Goal: Task Accomplishment & Management: Use online tool/utility

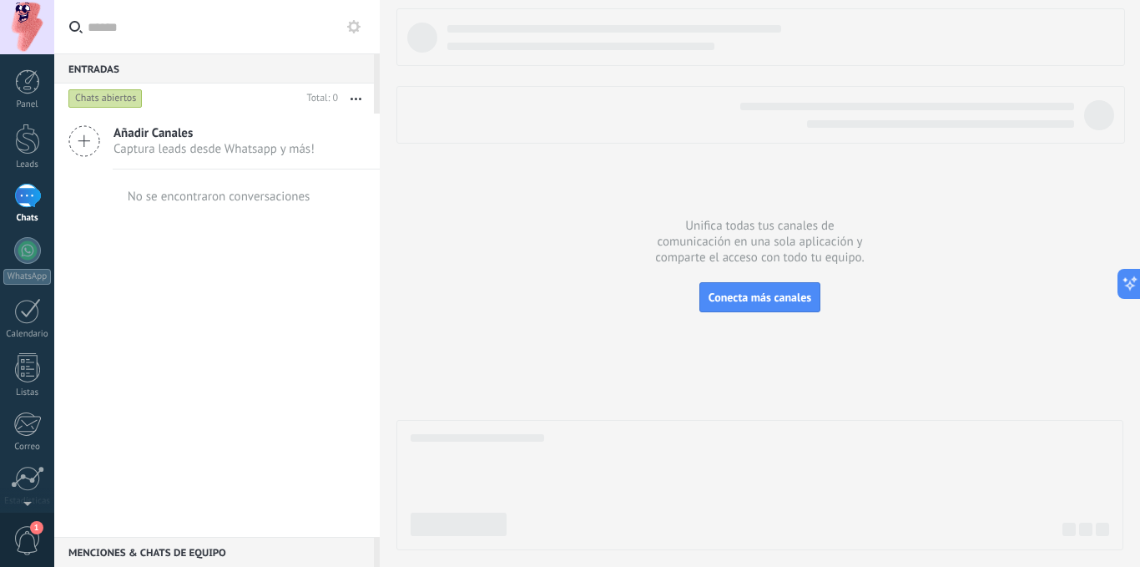
click at [83, 136] on icon at bounding box center [84, 141] width 32 height 32
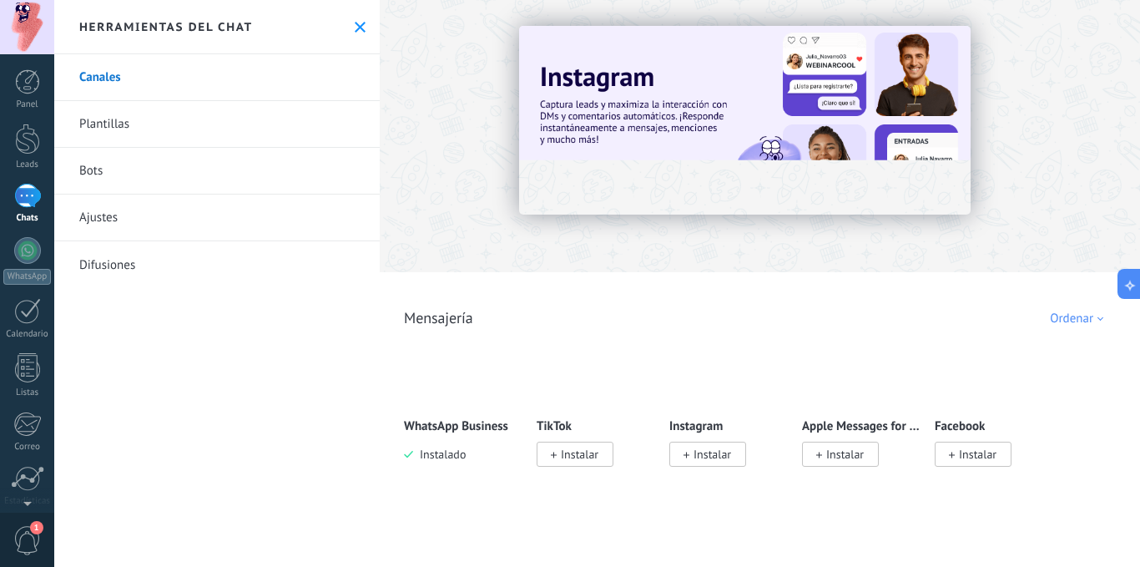
scroll to position [128, 0]
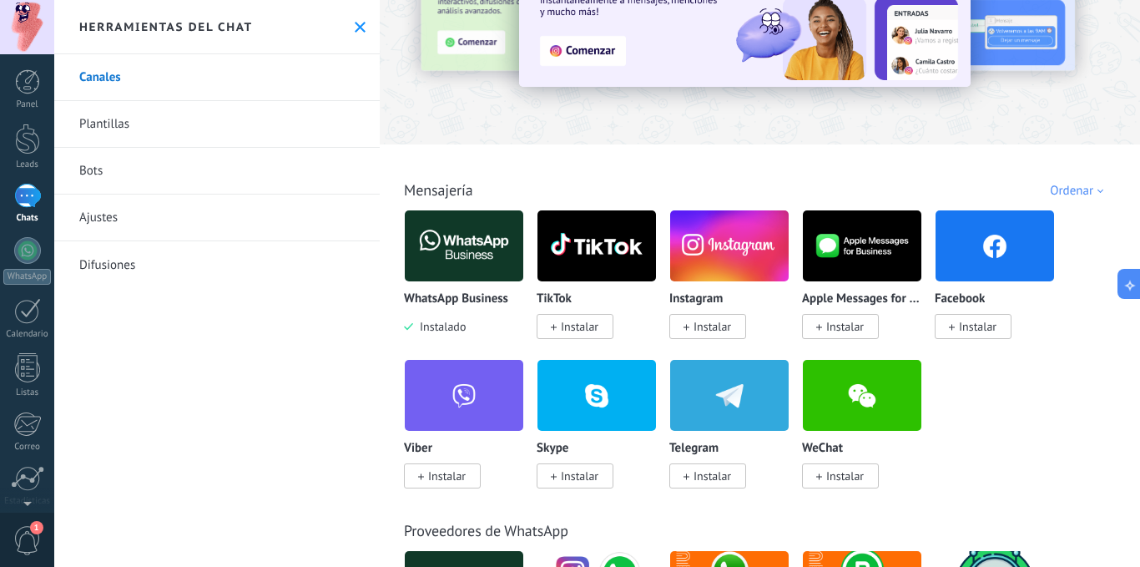
click at [584, 330] on span "Instalar" at bounding box center [580, 326] width 38 height 15
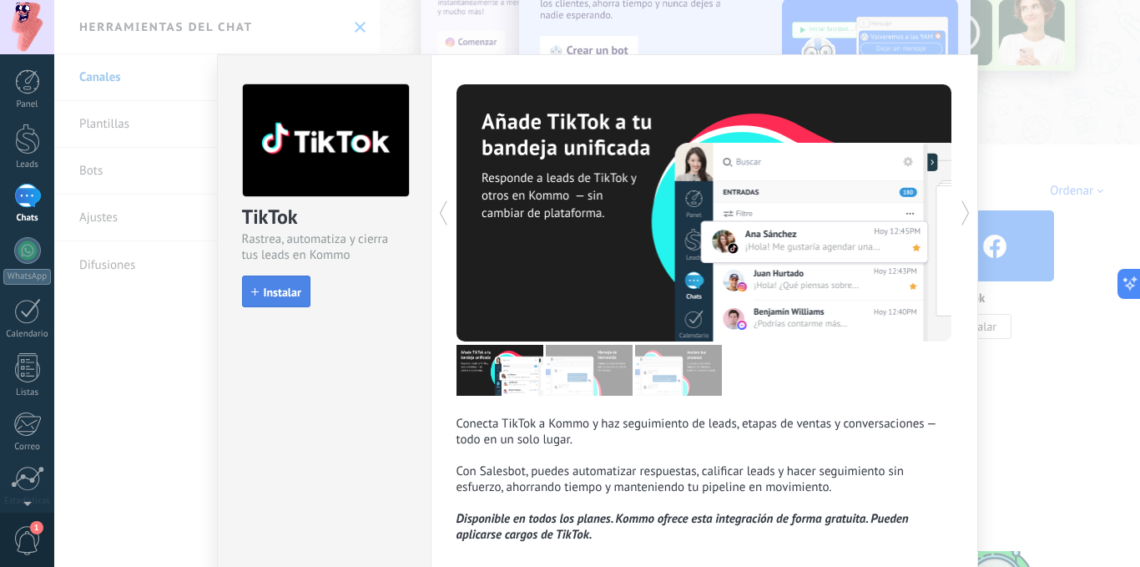
click at [258, 299] on button "Instalar" at bounding box center [276, 291] width 68 height 32
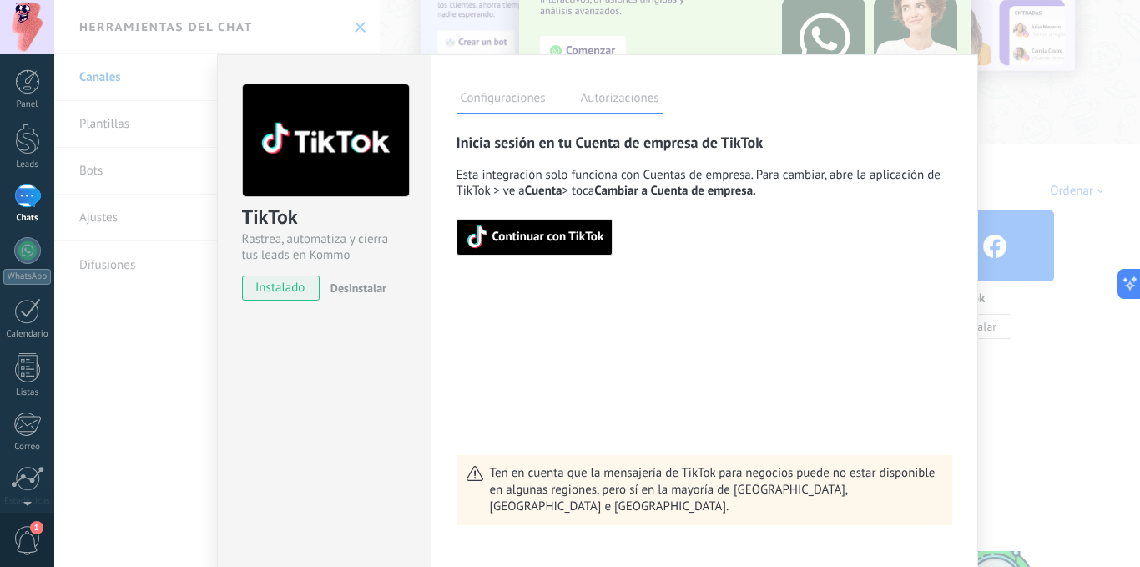
click at [1033, 269] on div "TikTok Rastrea, automatiza y cierra tus leads en Kommo instalado Desinstalar Co…" at bounding box center [597, 283] width 1086 height 567
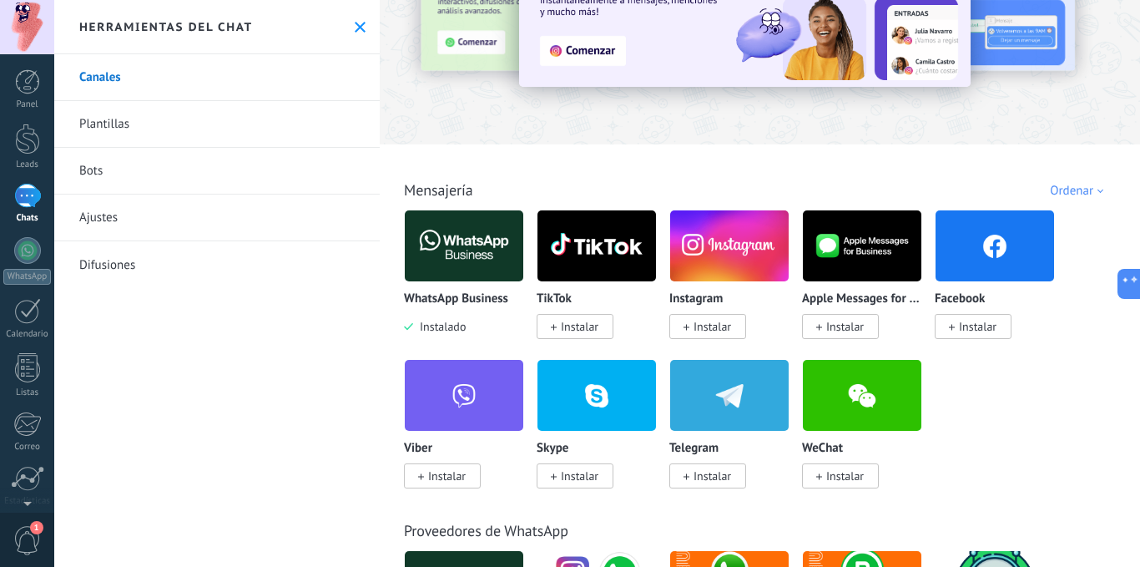
click at [558, 325] on span "Instalar" at bounding box center [575, 326] width 77 height 25
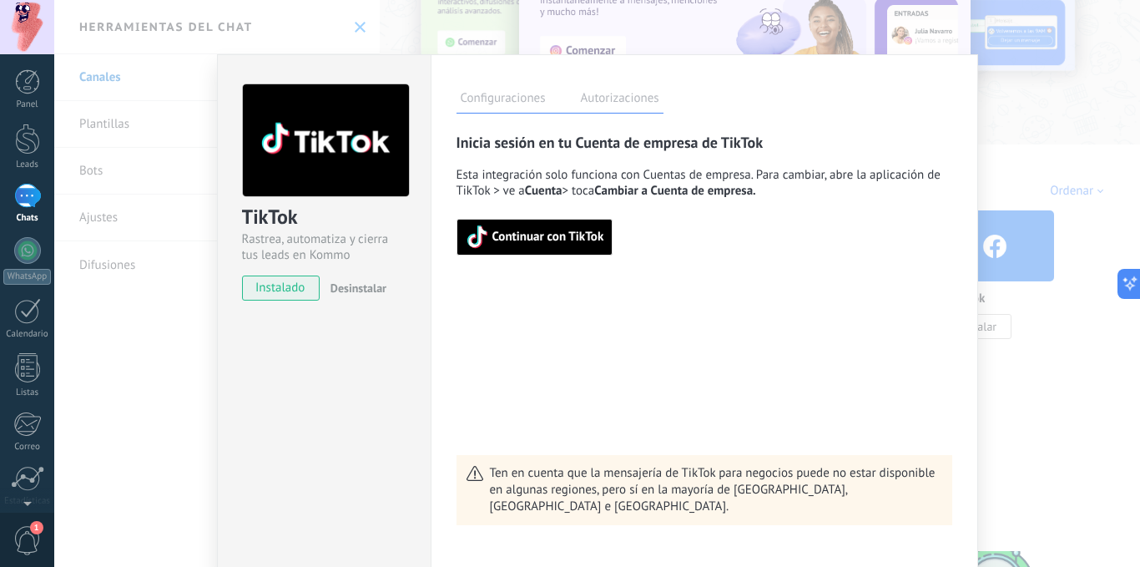
click at [1094, 210] on div "TikTok Rastrea, automatiza y cierra tus leads en Kommo instalado Desinstalar Co…" at bounding box center [597, 283] width 1086 height 567
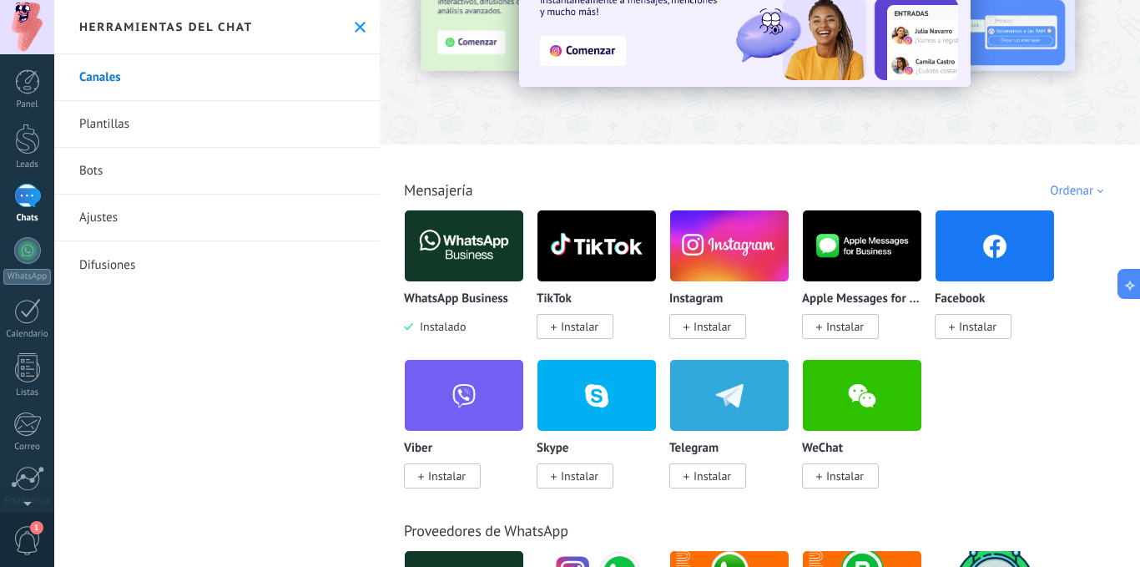
click at [699, 325] on span "Instalar" at bounding box center [712, 326] width 38 height 15
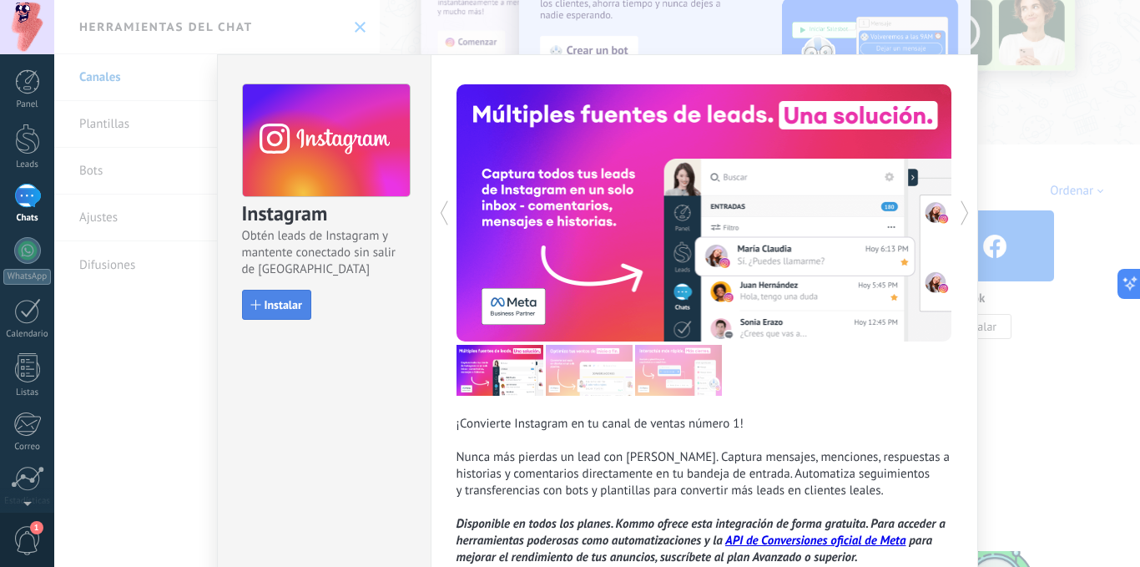
click at [265, 304] on span "Instalar" at bounding box center [284, 305] width 38 height 12
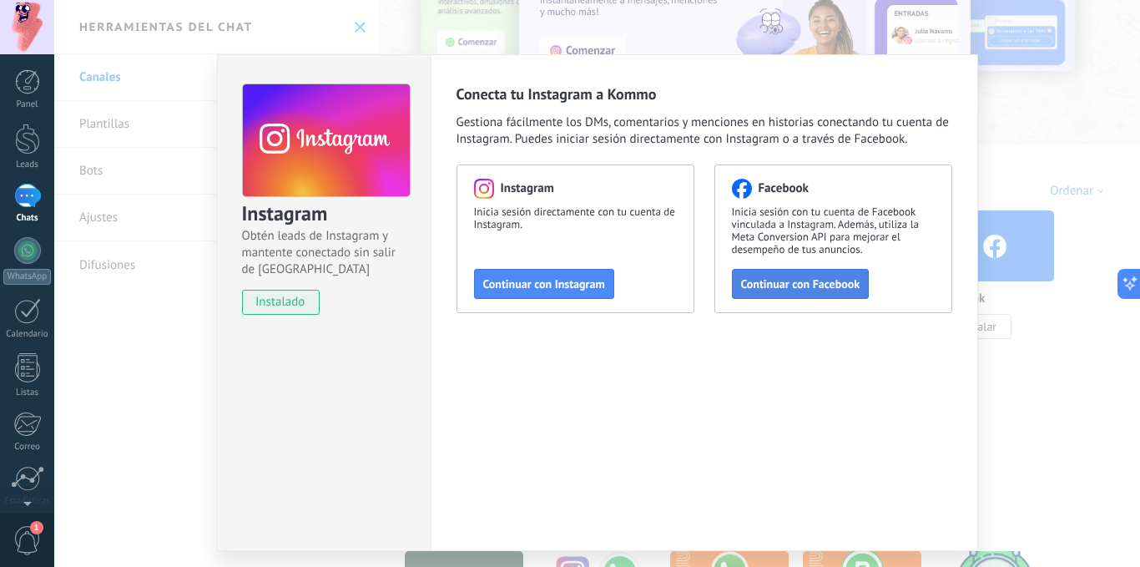
click at [778, 275] on button "Continuar con Facebook" at bounding box center [801, 284] width 138 height 30
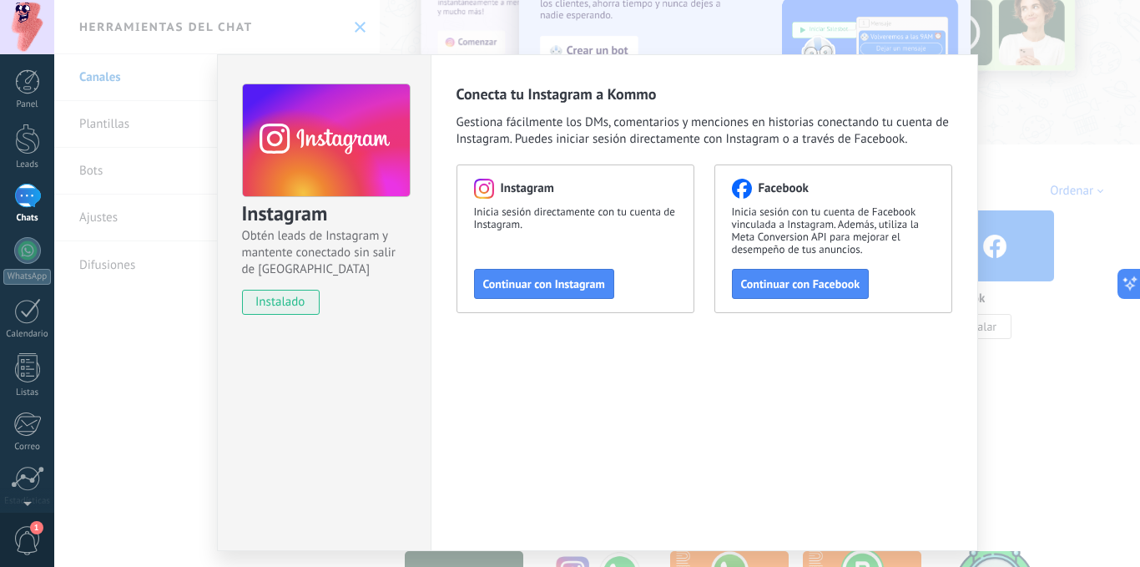
click at [1024, 180] on div "Instagram Obtén leads de Instagram y mantente conectado sin salir de Kommo inst…" at bounding box center [597, 283] width 1086 height 567
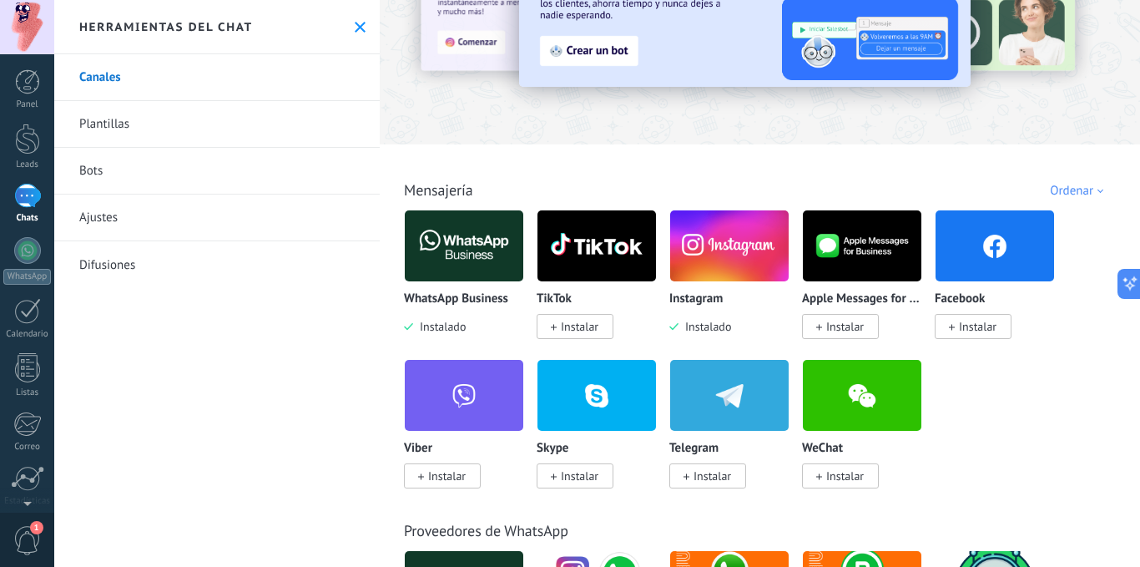
click at [955, 326] on span "Instalar" at bounding box center [973, 326] width 77 height 25
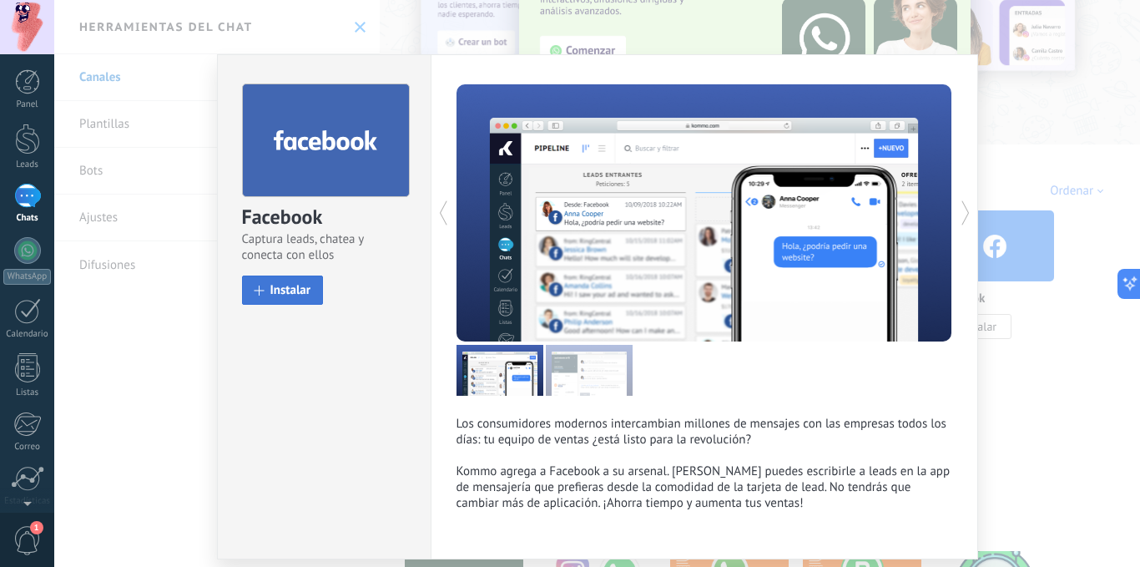
click at [258, 293] on span at bounding box center [259, 290] width 10 height 10
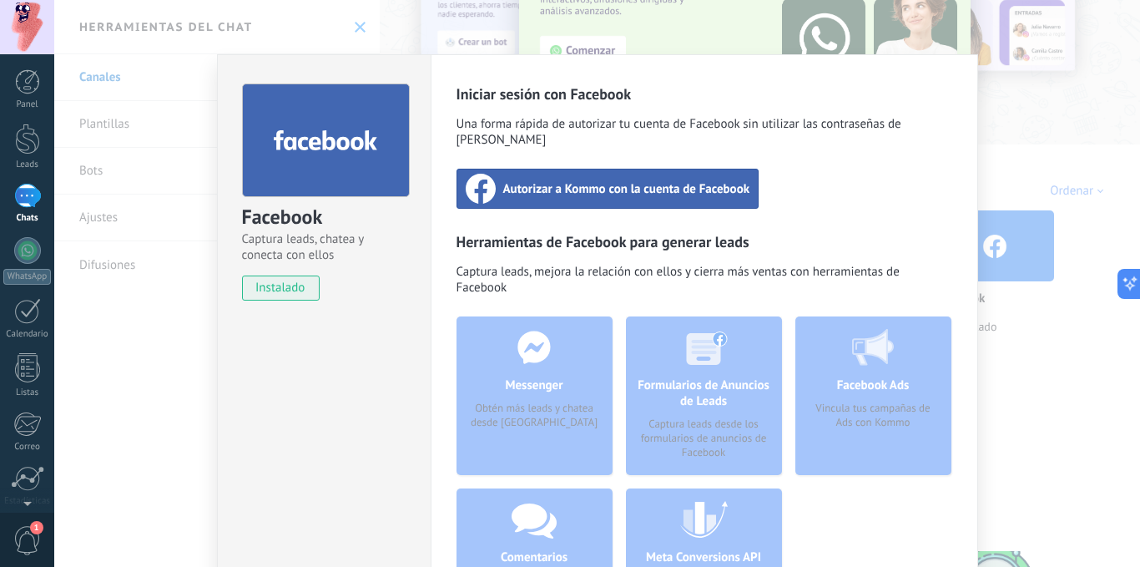
click at [1066, 93] on div "Facebook Captura leads, chatea y conecta con ellos instalado Desinstalar Inicia…" at bounding box center [597, 283] width 1086 height 567
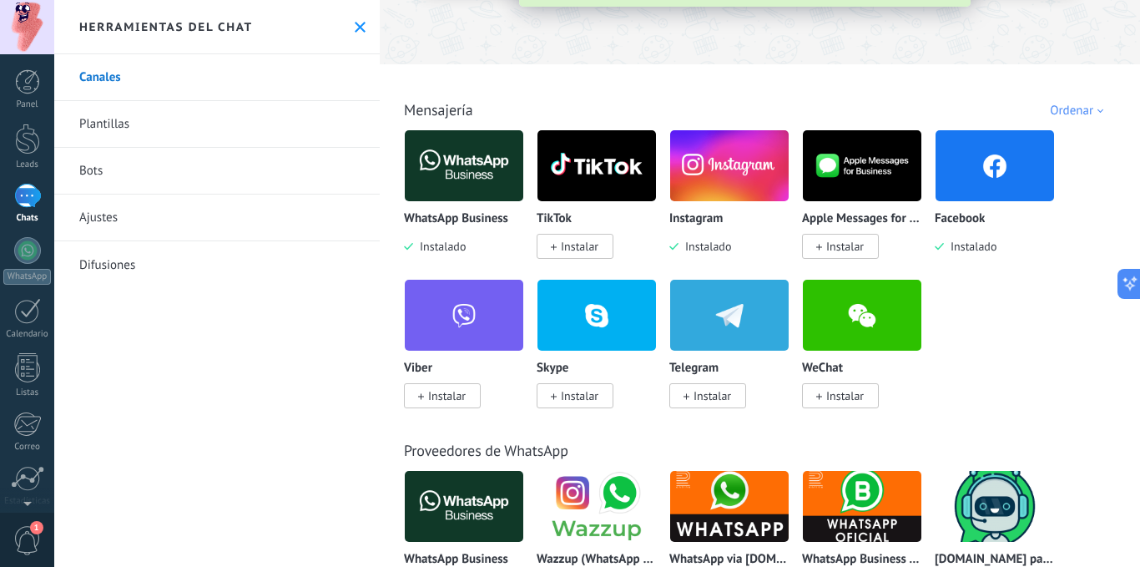
scroll to position [209, 0]
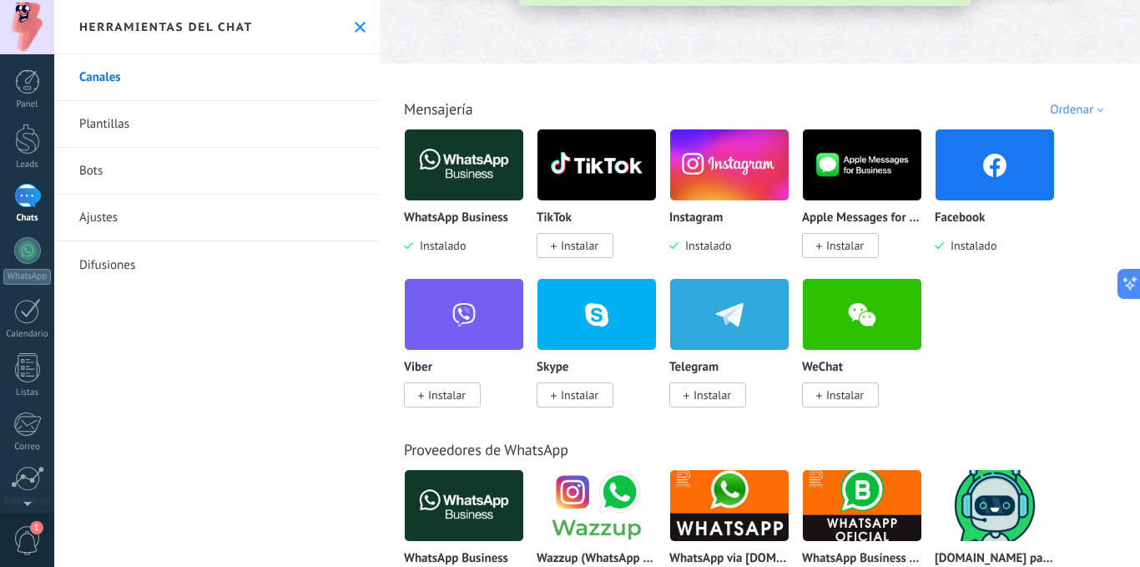
click at [829, 243] on span "Instalar" at bounding box center [845, 245] width 38 height 15
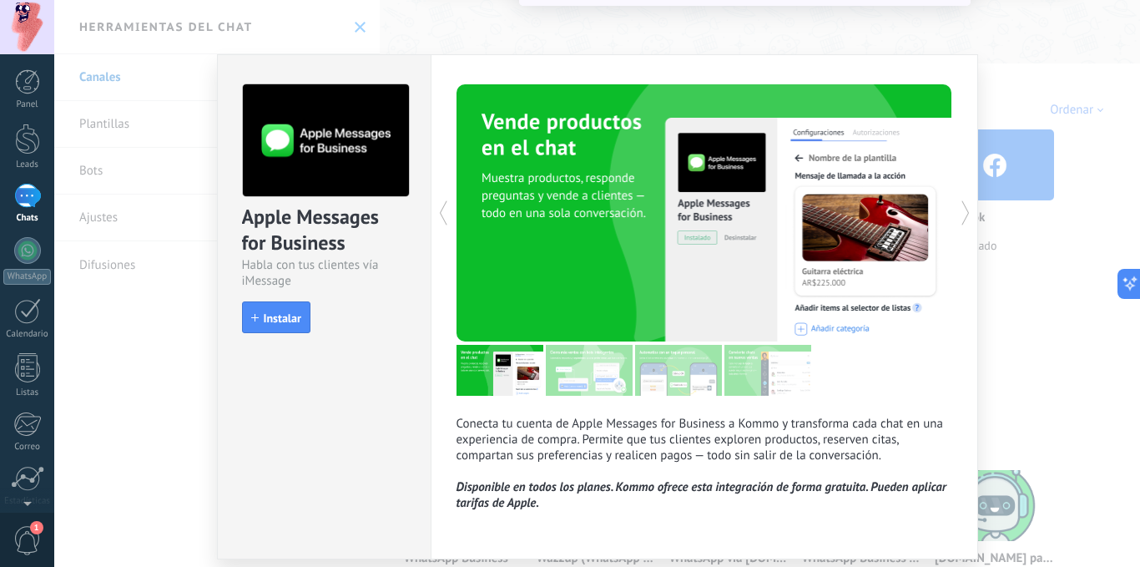
click at [1119, 360] on div "Apple Messages for Business Habla con tus clientes vía iMessage install Instala…" at bounding box center [597, 283] width 1086 height 567
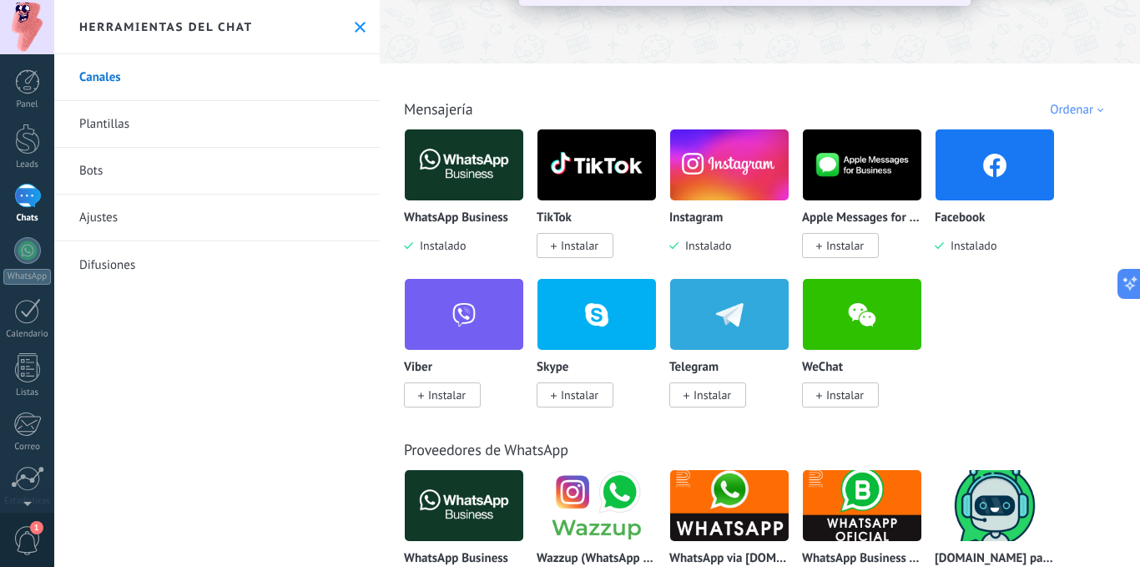
click at [832, 234] on span "Instalar" at bounding box center [840, 245] width 77 height 25
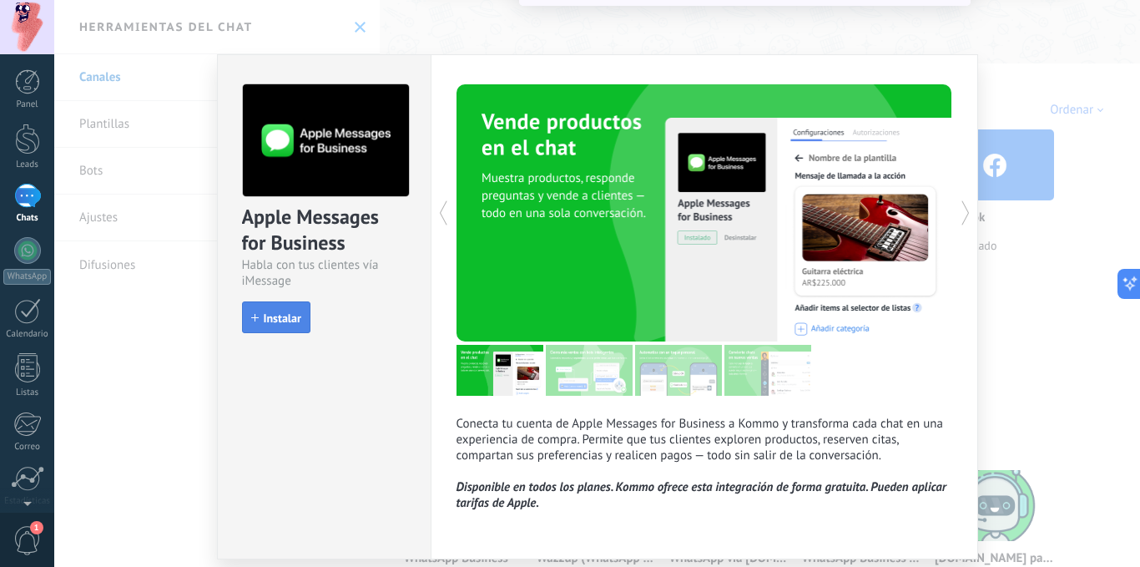
click at [267, 319] on span "Instalar" at bounding box center [283, 318] width 38 height 12
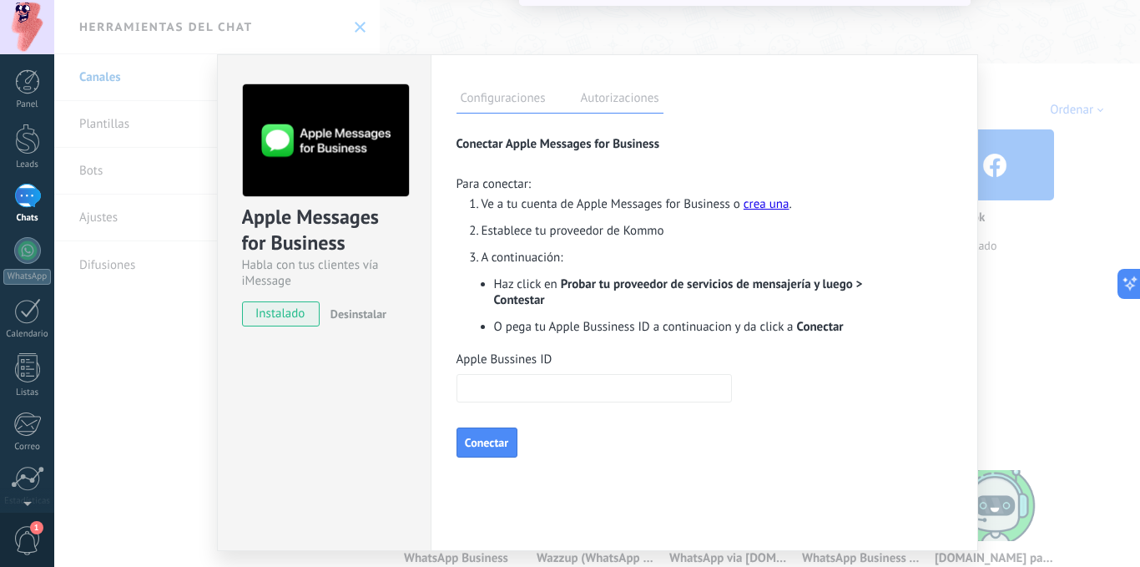
click at [1032, 263] on div "Apple Messages for Business Habla con tus clientes vía iMessage instalado Desin…" at bounding box center [597, 283] width 1086 height 567
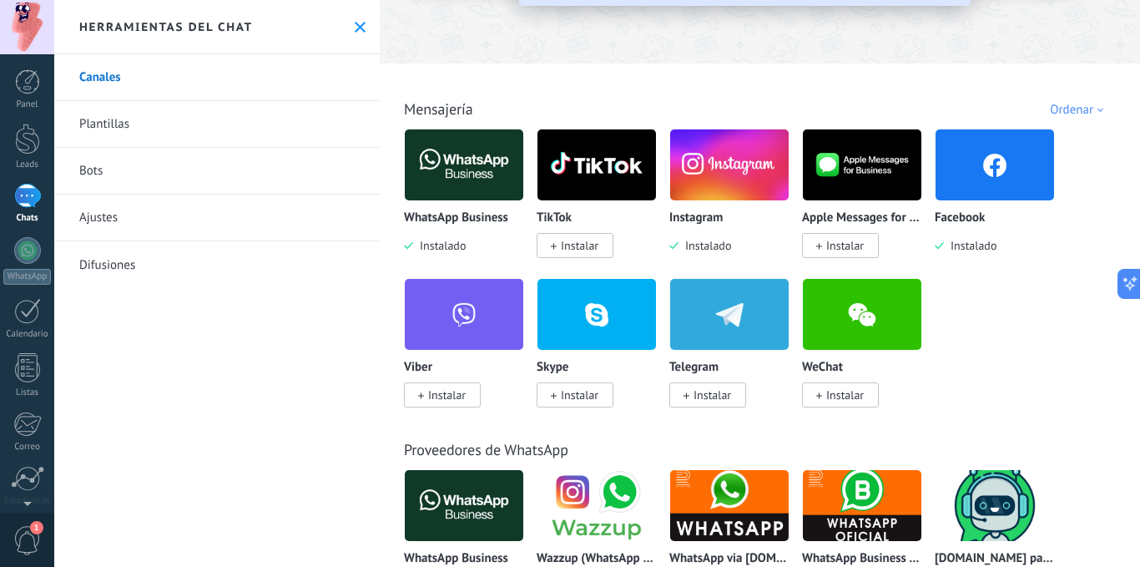
click at [353, 33] on button at bounding box center [360, 27] width 14 height 14
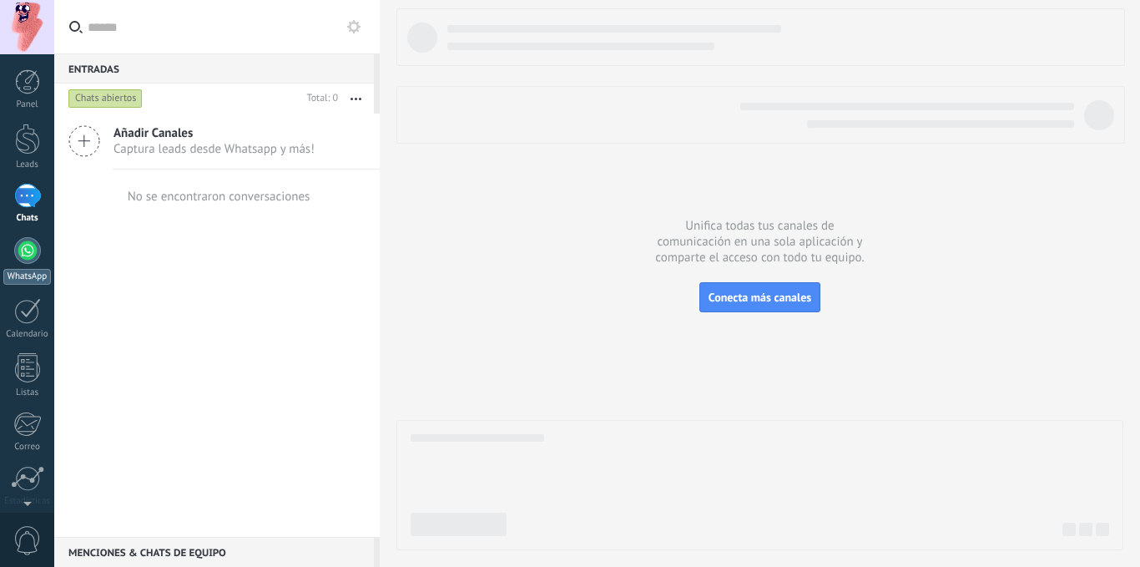
click at [23, 255] on div at bounding box center [27, 250] width 27 height 27
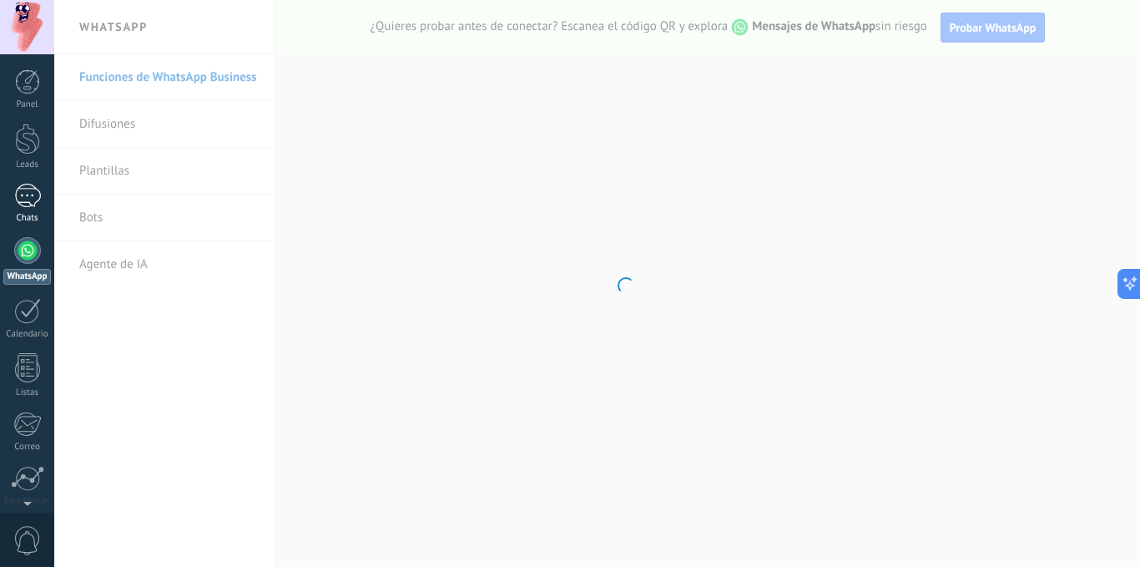
click at [23, 197] on div at bounding box center [27, 196] width 27 height 24
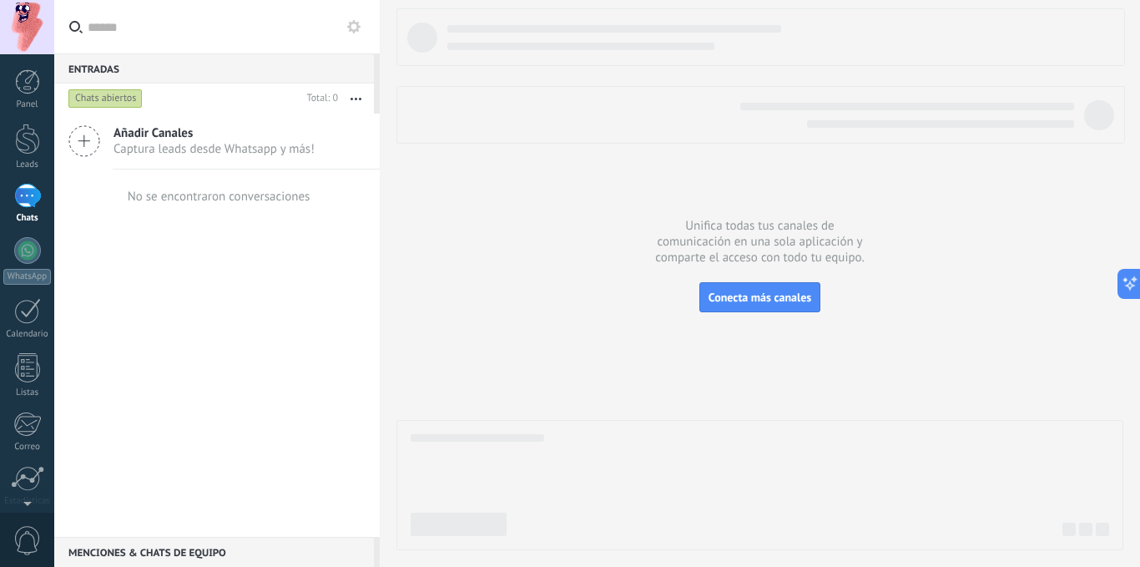
click at [199, 276] on div "Añadir Canales Captura leads desde Whatsapp y más! No se encontraron conversaci…" at bounding box center [216, 324] width 325 height 423
click at [89, 134] on icon at bounding box center [84, 141] width 32 height 32
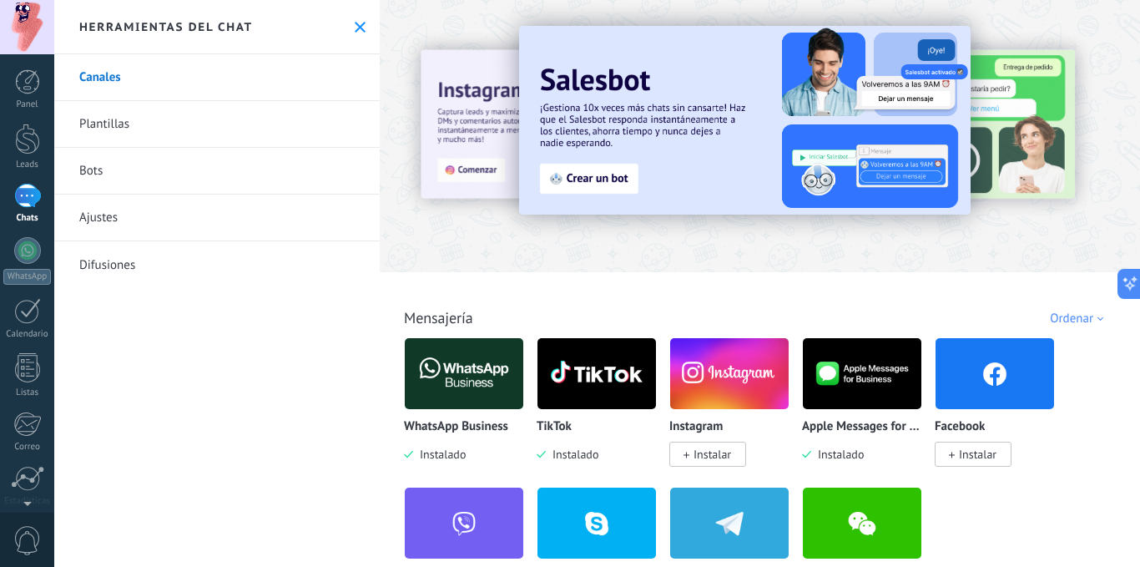
scroll to position [154, 0]
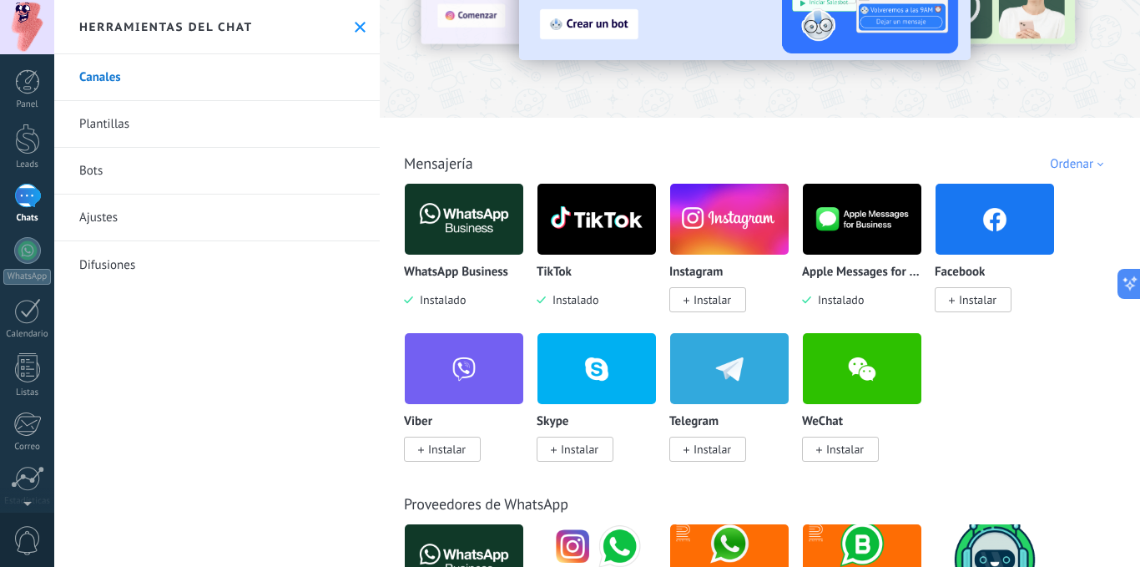
click at [357, 24] on use at bounding box center [360, 27] width 11 height 11
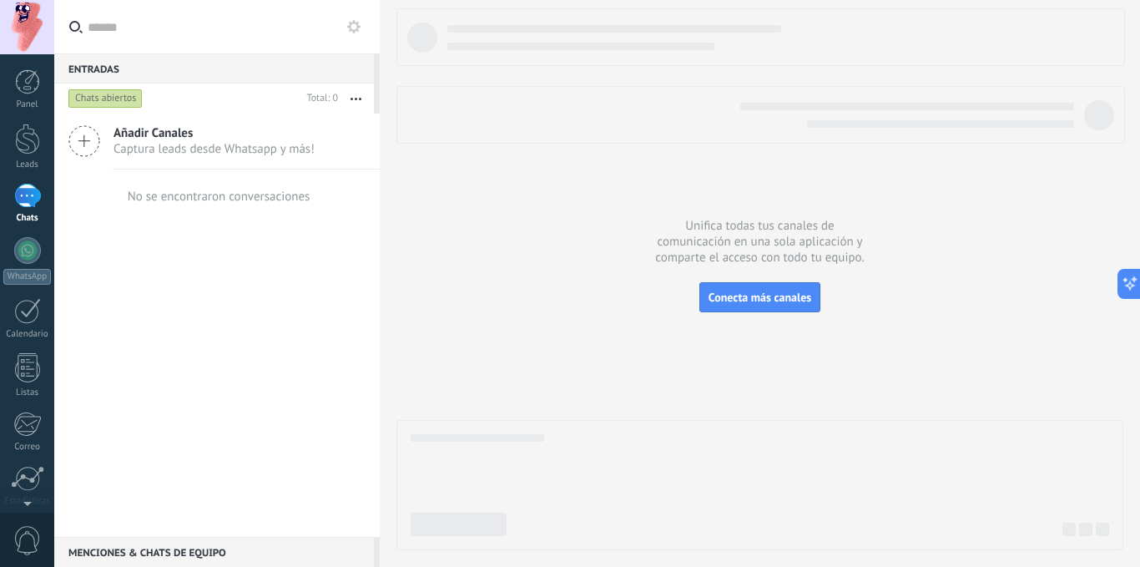
click at [752, 229] on div at bounding box center [759, 279] width 727 height 542
click at [721, 295] on span "Conecta más canales" at bounding box center [759, 297] width 103 height 15
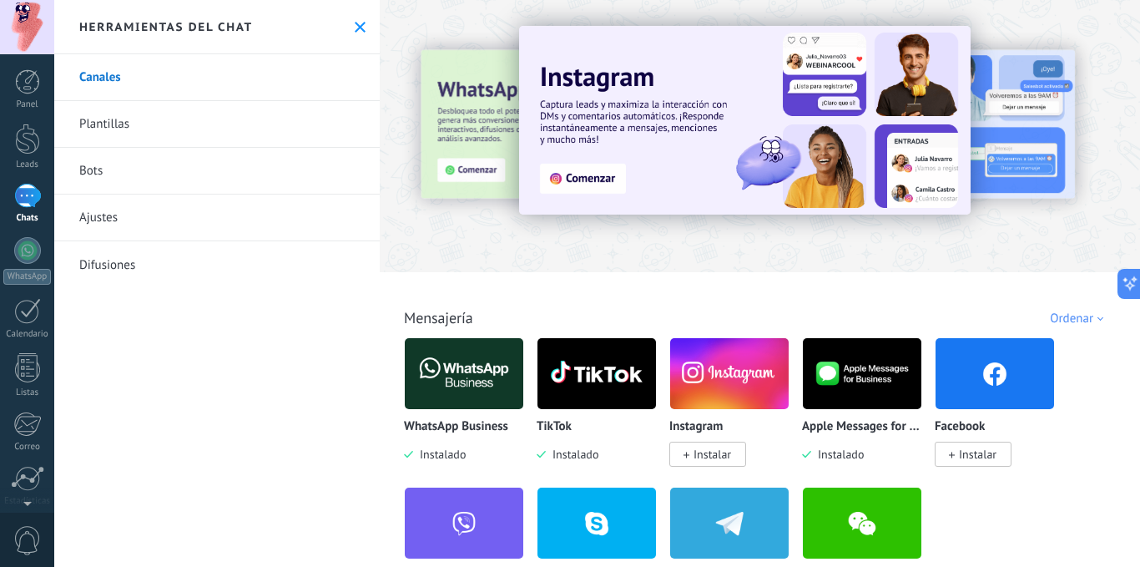
click at [355, 18] on div "Herramientas del chat" at bounding box center [216, 27] width 325 height 54
click at [355, 24] on icon at bounding box center [360, 27] width 11 height 11
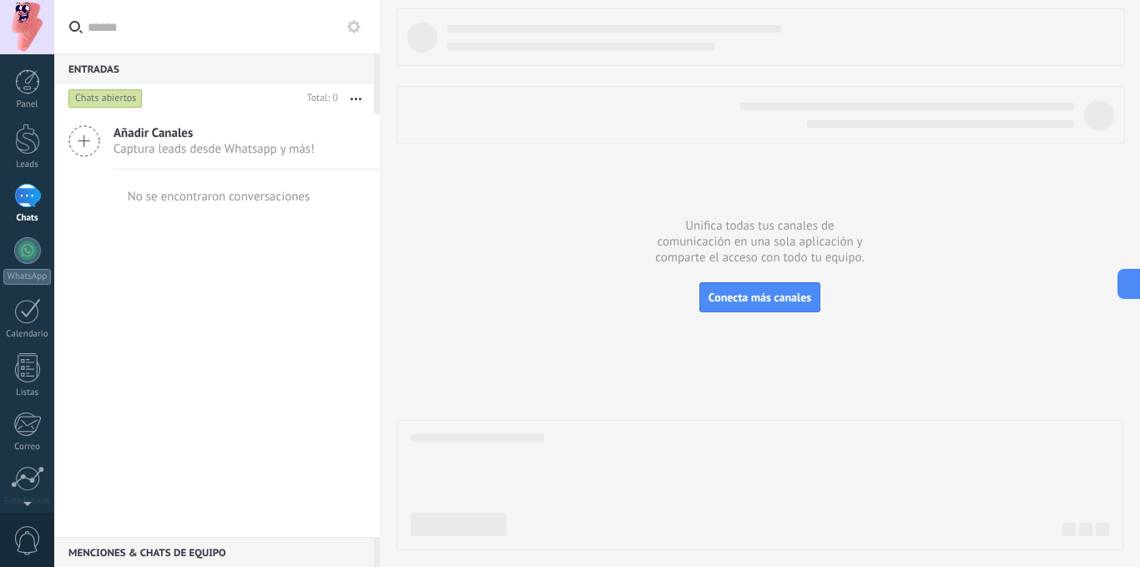
click at [352, 98] on use "button" at bounding box center [355, 99] width 11 height 3
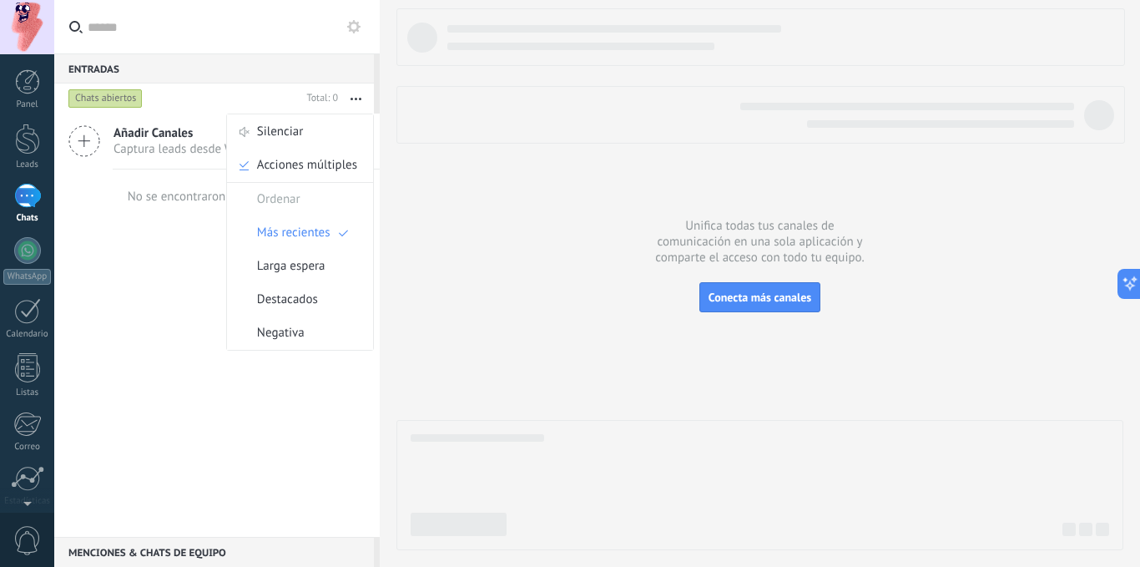
click at [199, 284] on div "Añadir Canales Captura leads desde Whatsapp y más! No se encontraron conversaci…" at bounding box center [216, 324] width 325 height 423
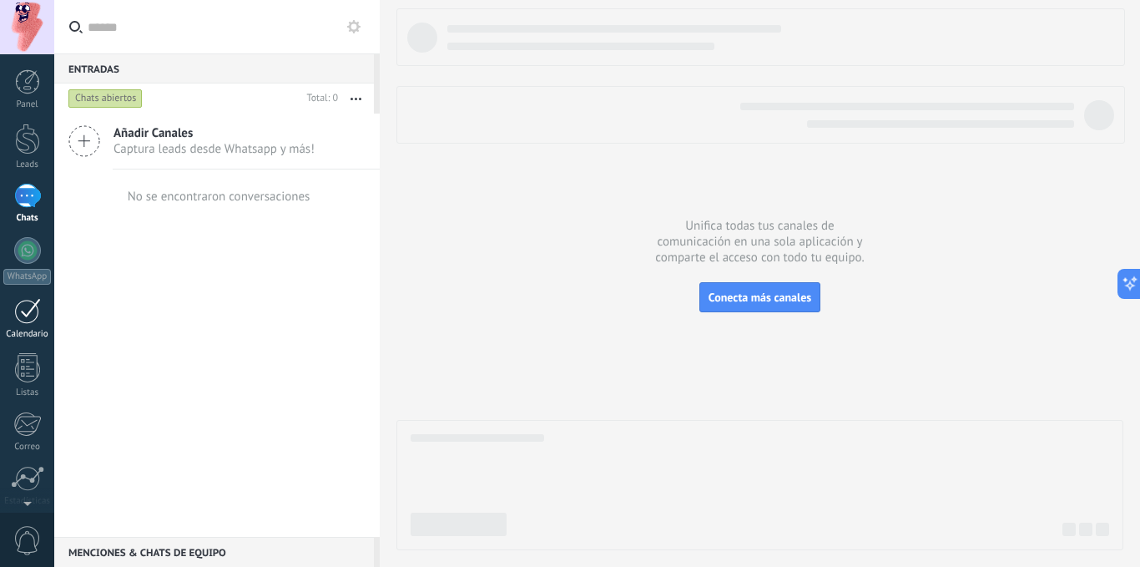
click at [27, 316] on div at bounding box center [27, 311] width 27 height 26
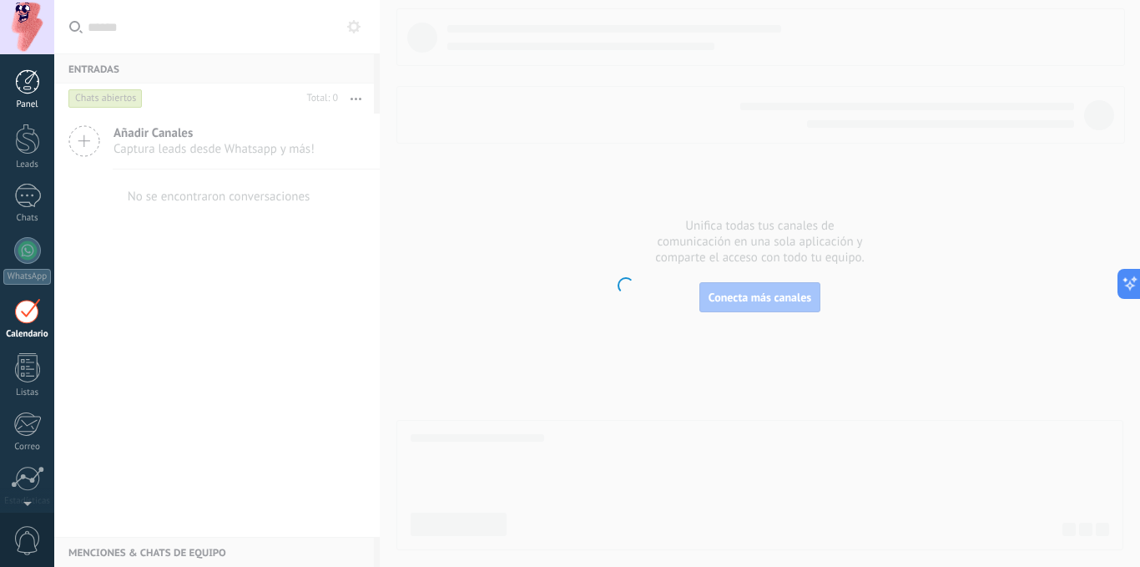
click at [31, 78] on div at bounding box center [27, 81] width 25 height 25
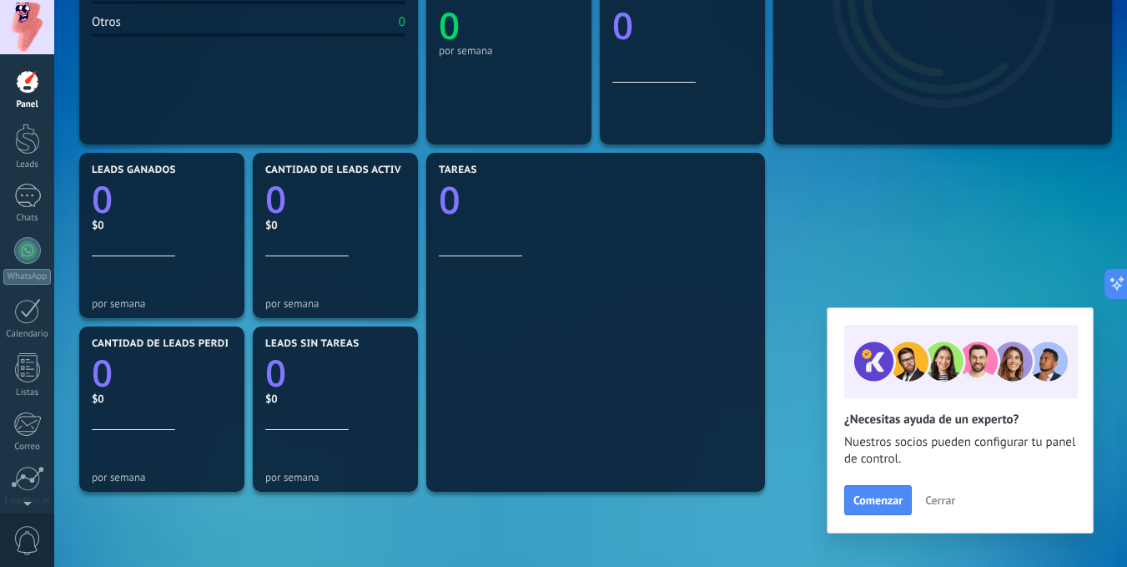
scroll to position [414, 0]
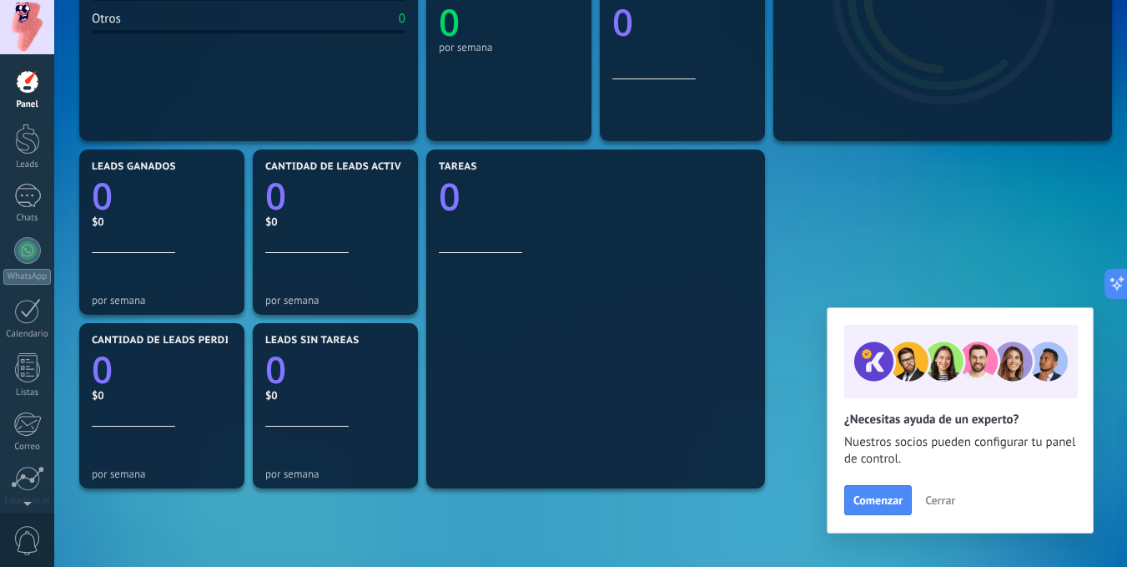
click at [928, 496] on span "Cerrar" at bounding box center [940, 500] width 30 height 12
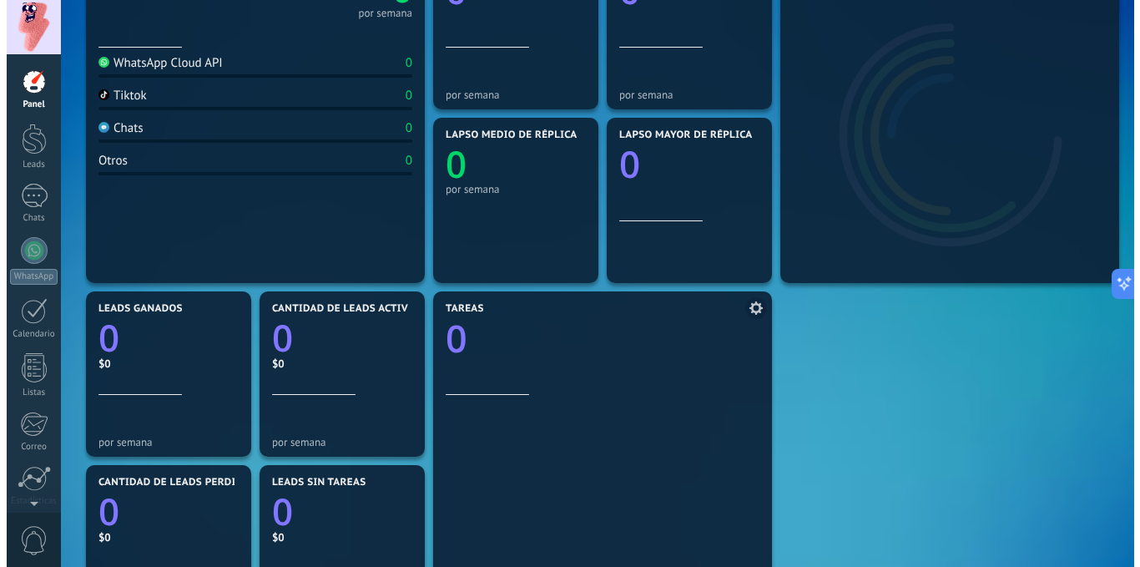
scroll to position [0, 0]
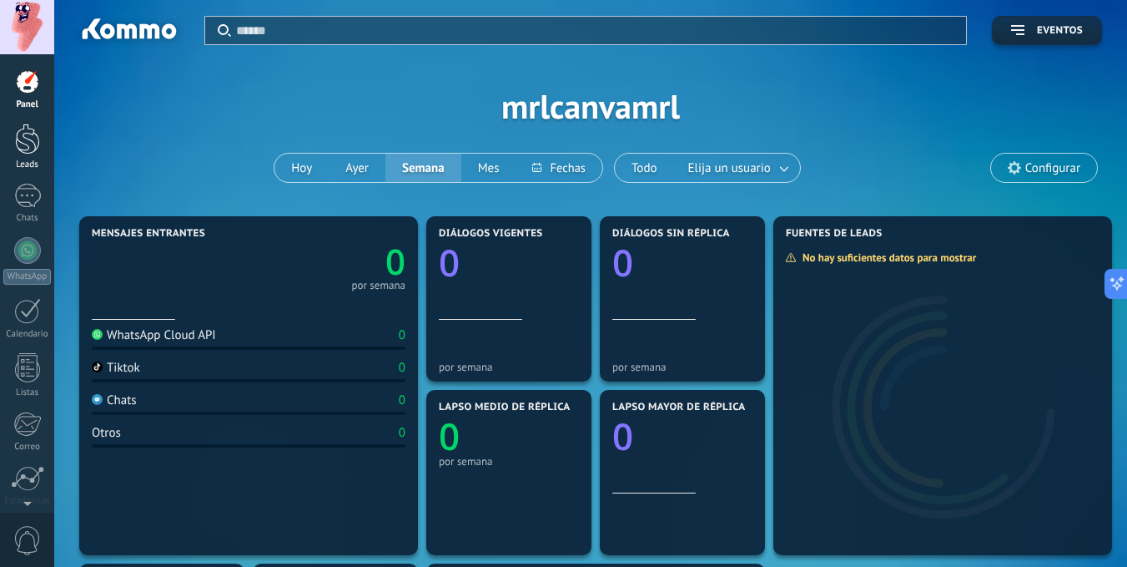
click at [24, 128] on div at bounding box center [27, 138] width 25 height 31
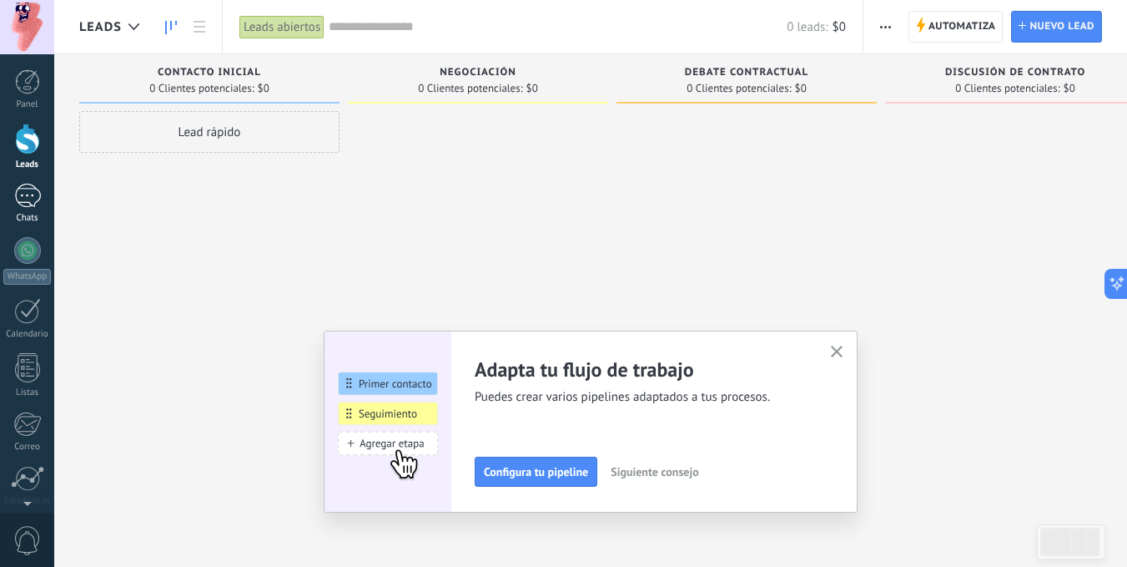
click at [20, 197] on div at bounding box center [27, 196] width 27 height 24
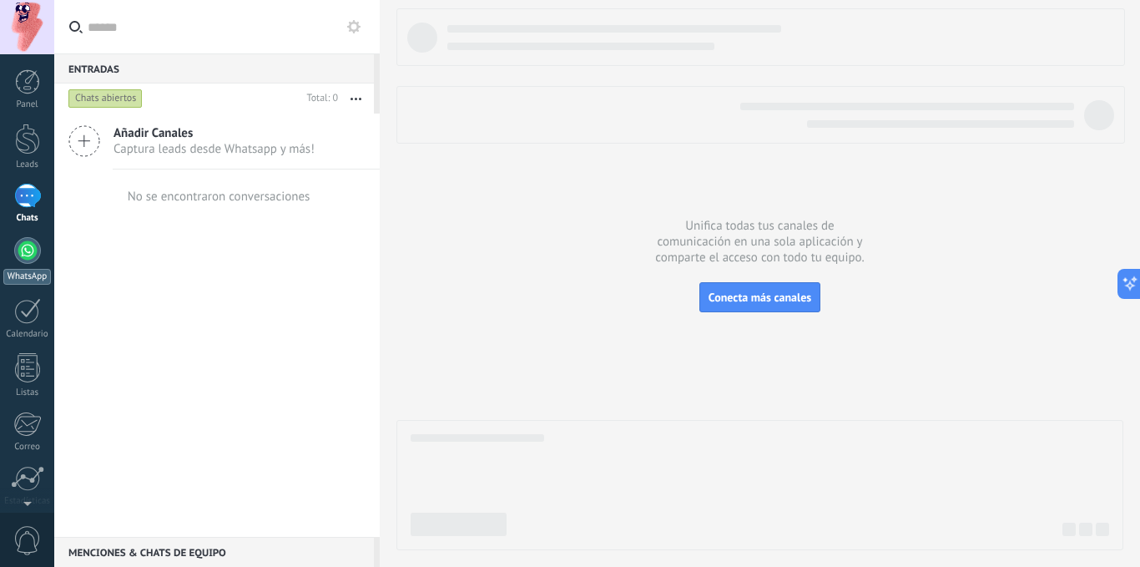
click at [34, 263] on link "WhatsApp" at bounding box center [27, 261] width 54 height 48
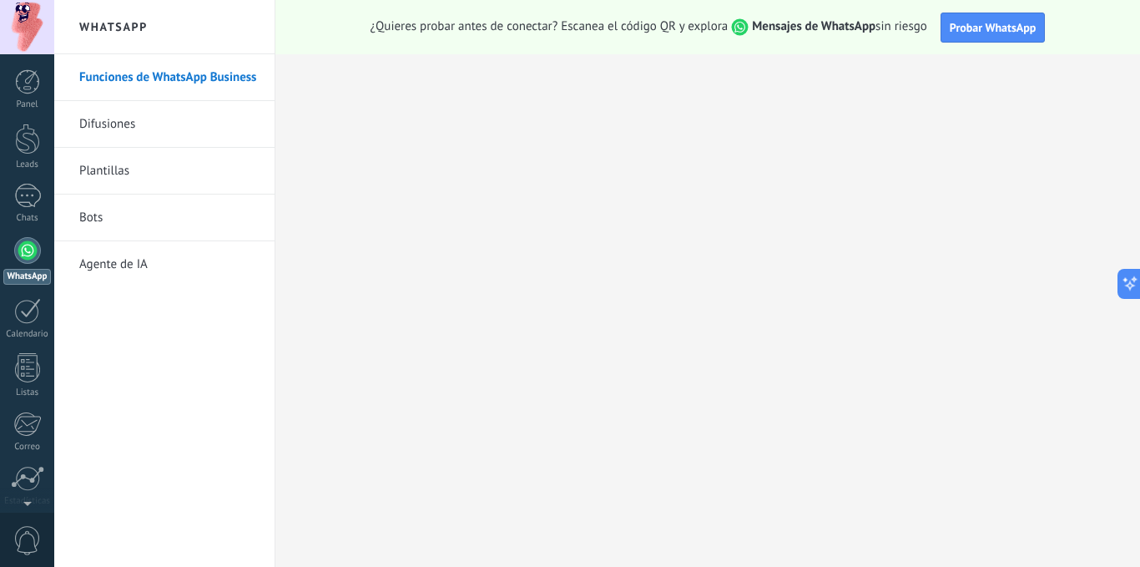
click at [44, 280] on div "WhatsApp" at bounding box center [27, 277] width 48 height 16
drag, startPoint x: 30, startPoint y: 318, endPoint x: 20, endPoint y: 350, distance: 33.3
click at [20, 350] on div "Panel Leads Chats WhatsApp Clientes" at bounding box center [27, 354] width 54 height 571
click at [21, 365] on div at bounding box center [27, 367] width 25 height 29
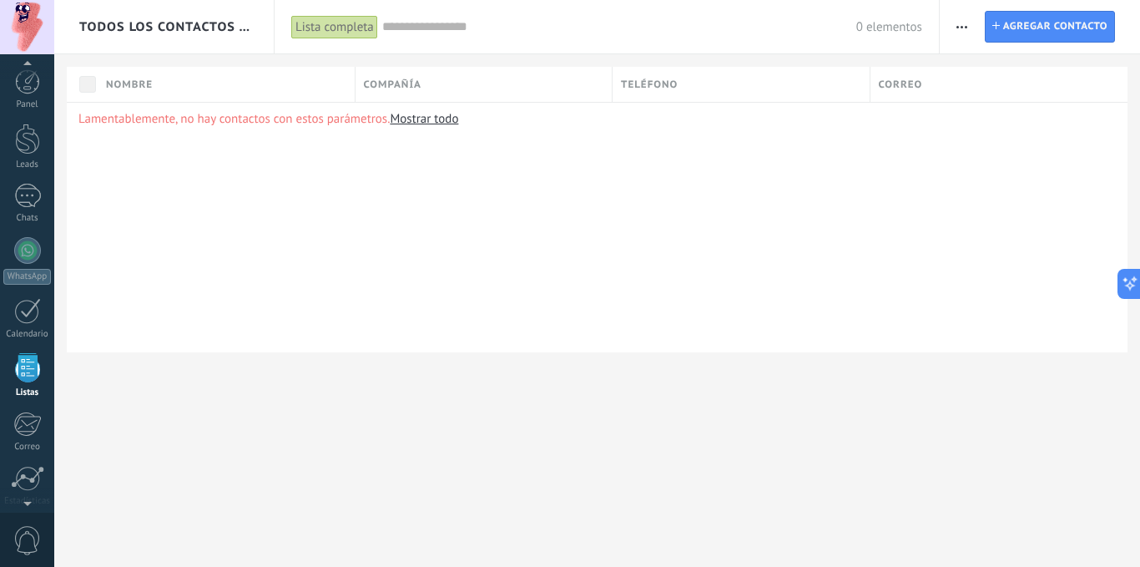
scroll to position [69, 0]
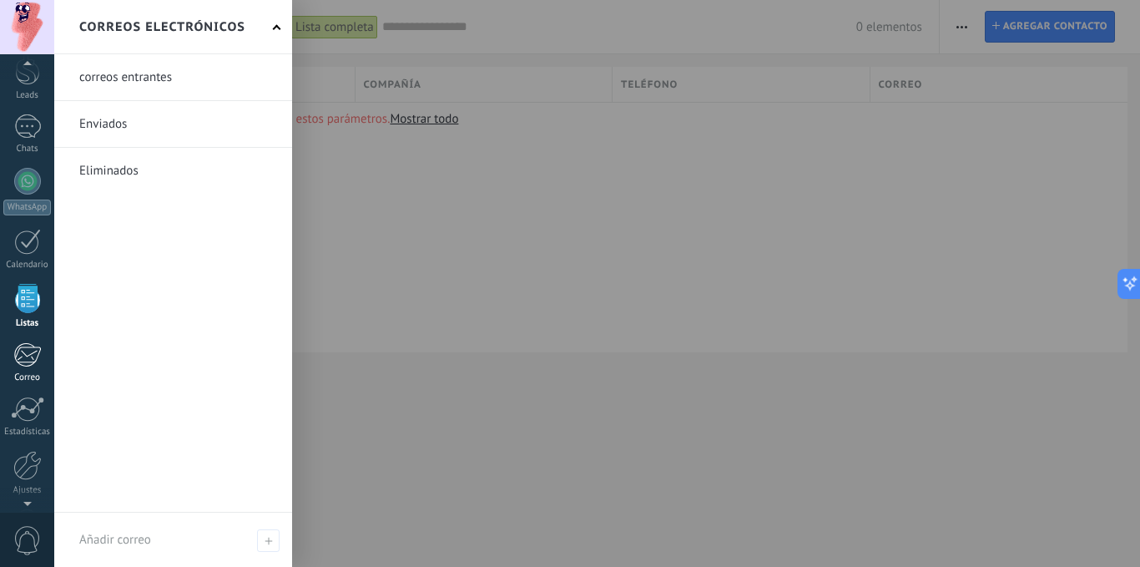
click at [31, 355] on div at bounding box center [27, 354] width 28 height 25
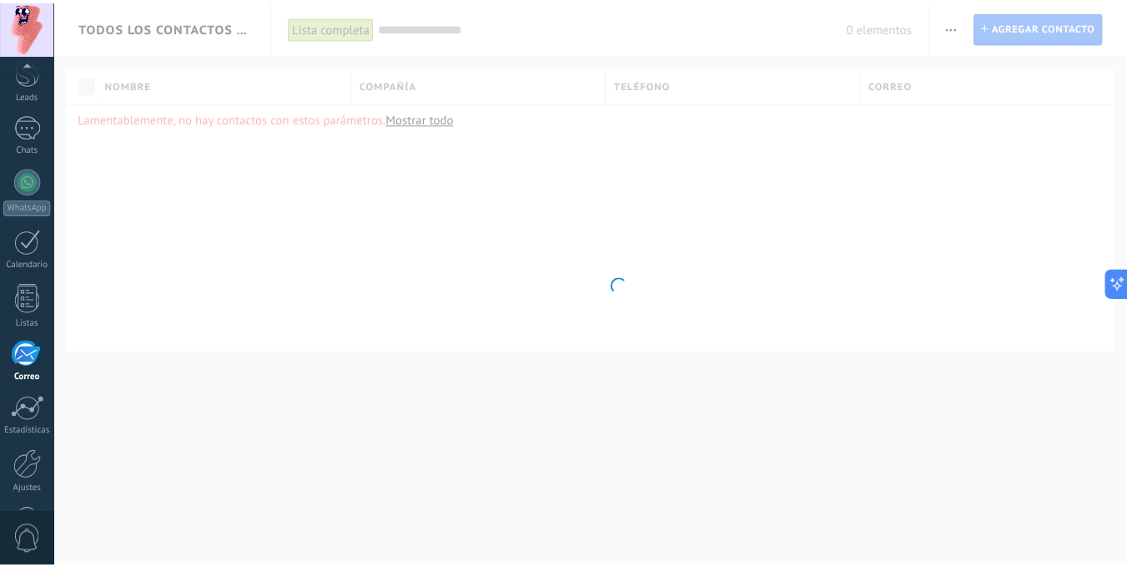
scroll to position [128, 0]
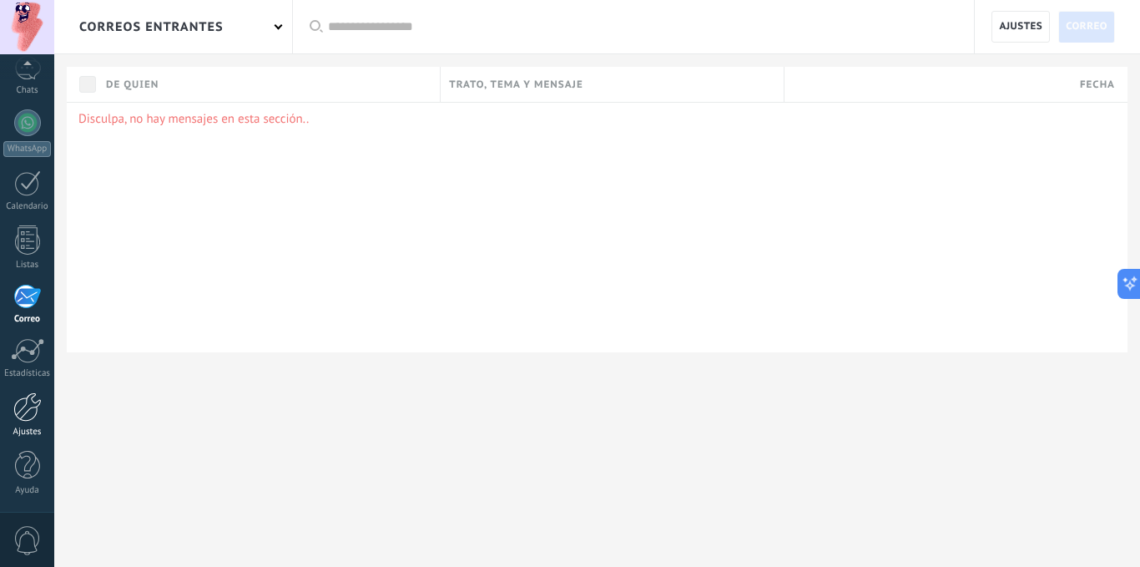
click at [26, 401] on div at bounding box center [27, 406] width 28 height 29
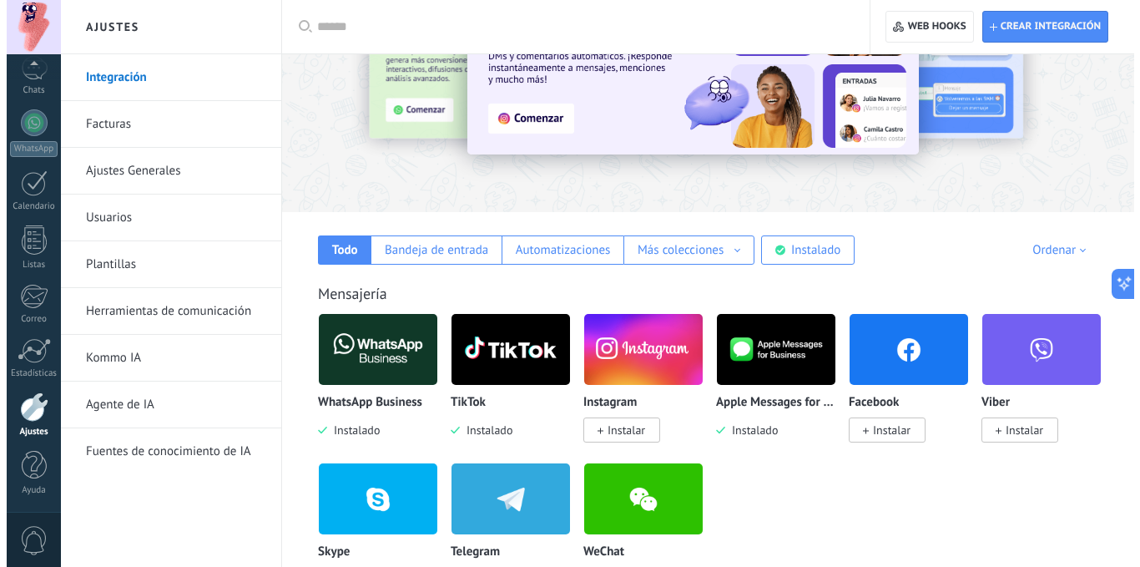
scroll to position [311, 0]
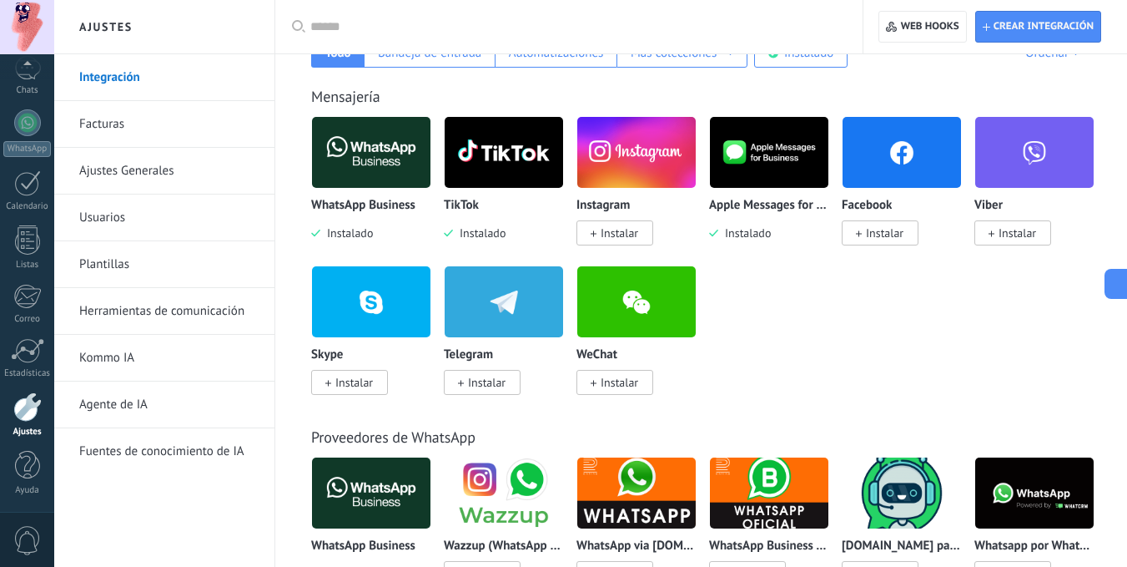
click at [353, 184] on img at bounding box center [371, 152] width 118 height 81
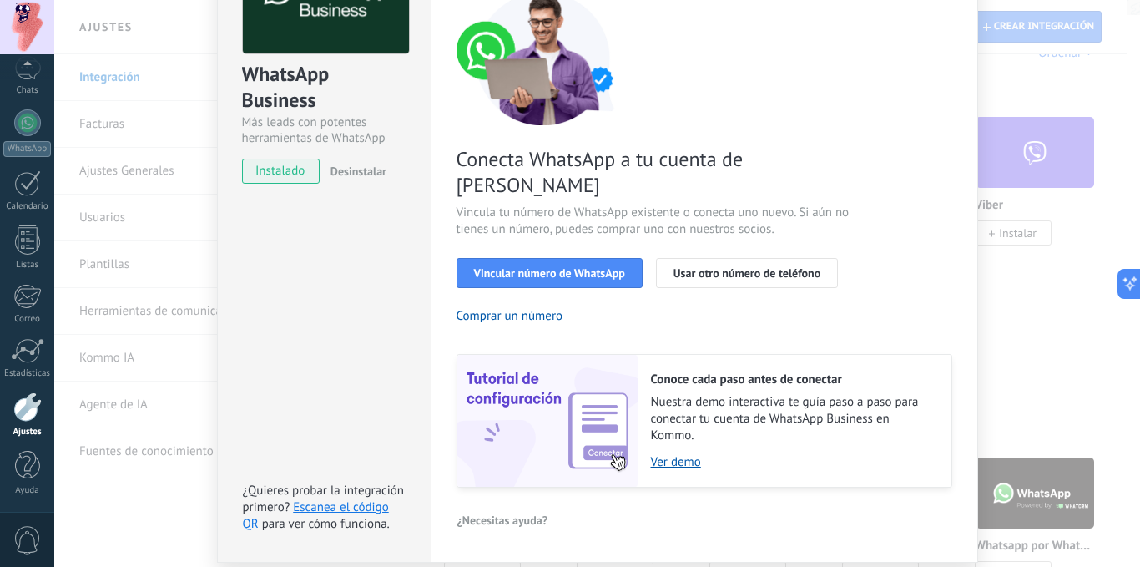
scroll to position [174, 0]
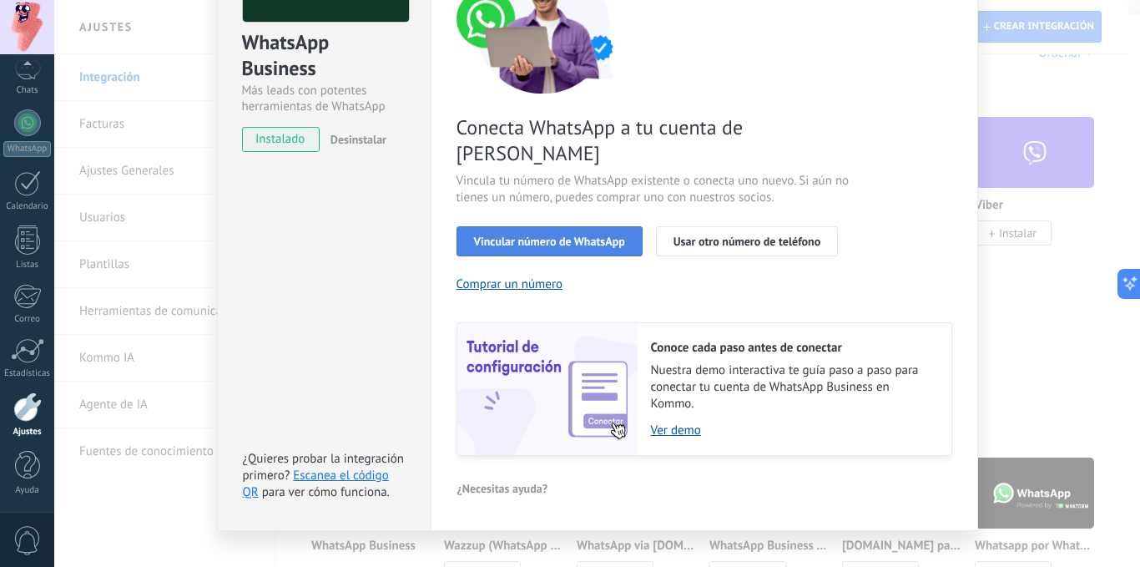
click at [490, 226] on button "Vincular número de WhatsApp" at bounding box center [549, 241] width 186 height 30
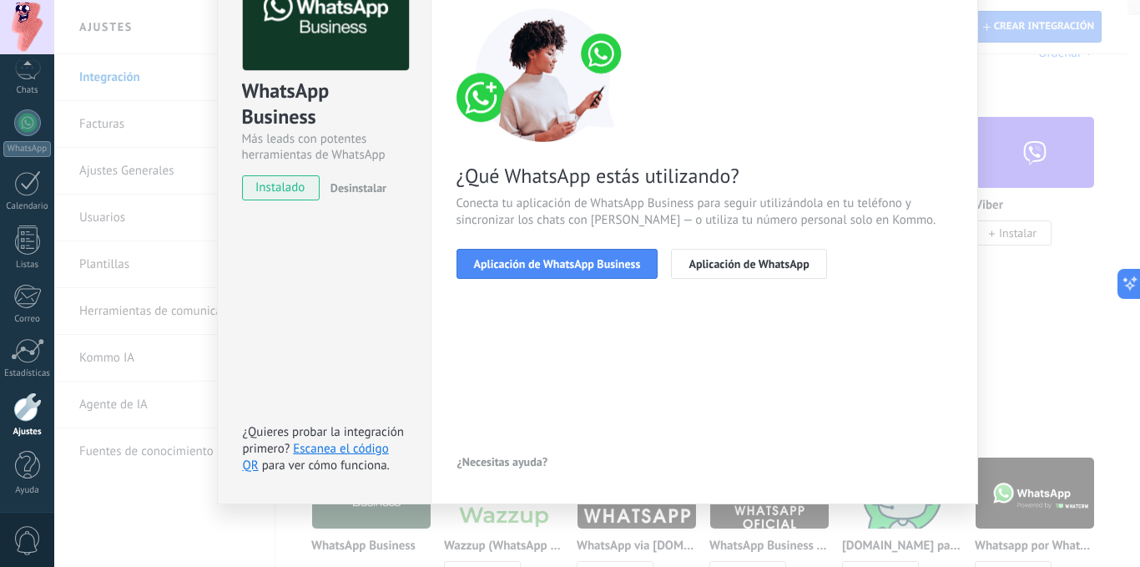
scroll to position [126, 0]
click at [606, 267] on span "Aplicación de WhatsApp Business" at bounding box center [557, 264] width 167 height 12
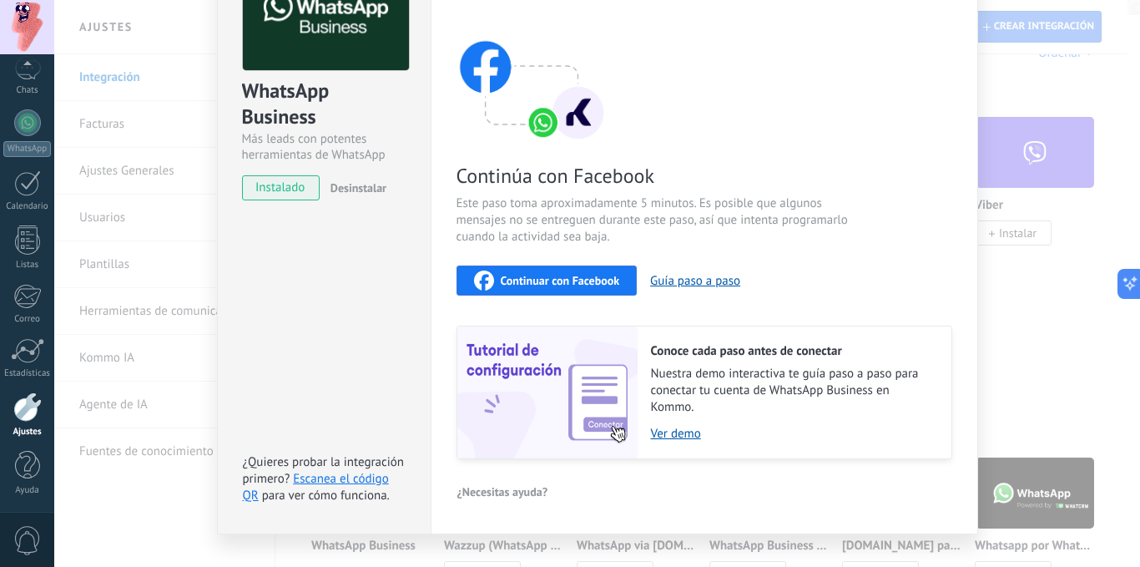
click at [588, 275] on span "Continuar con Facebook" at bounding box center [560, 281] width 119 height 12
